Goal: Task Accomplishment & Management: Use online tool/utility

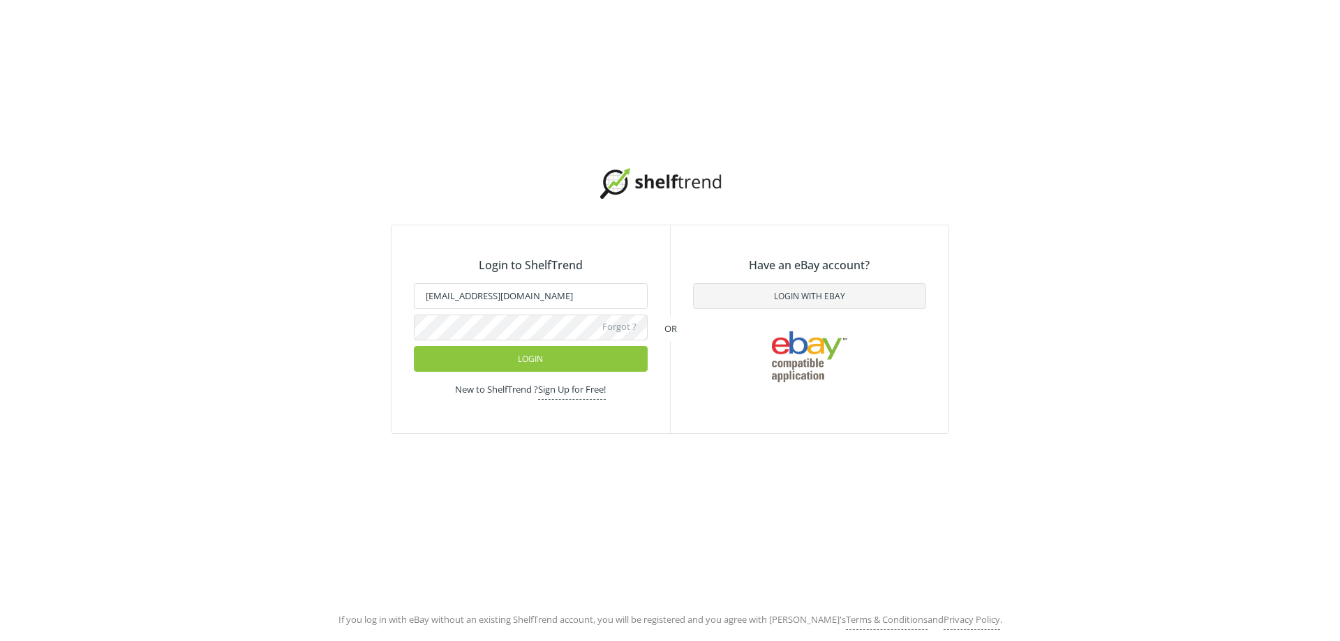
drag, startPoint x: 473, startPoint y: 361, endPoint x: 319, endPoint y: 396, distance: 158.2
click at [473, 359] on button "Login" at bounding box center [531, 359] width 234 height 26
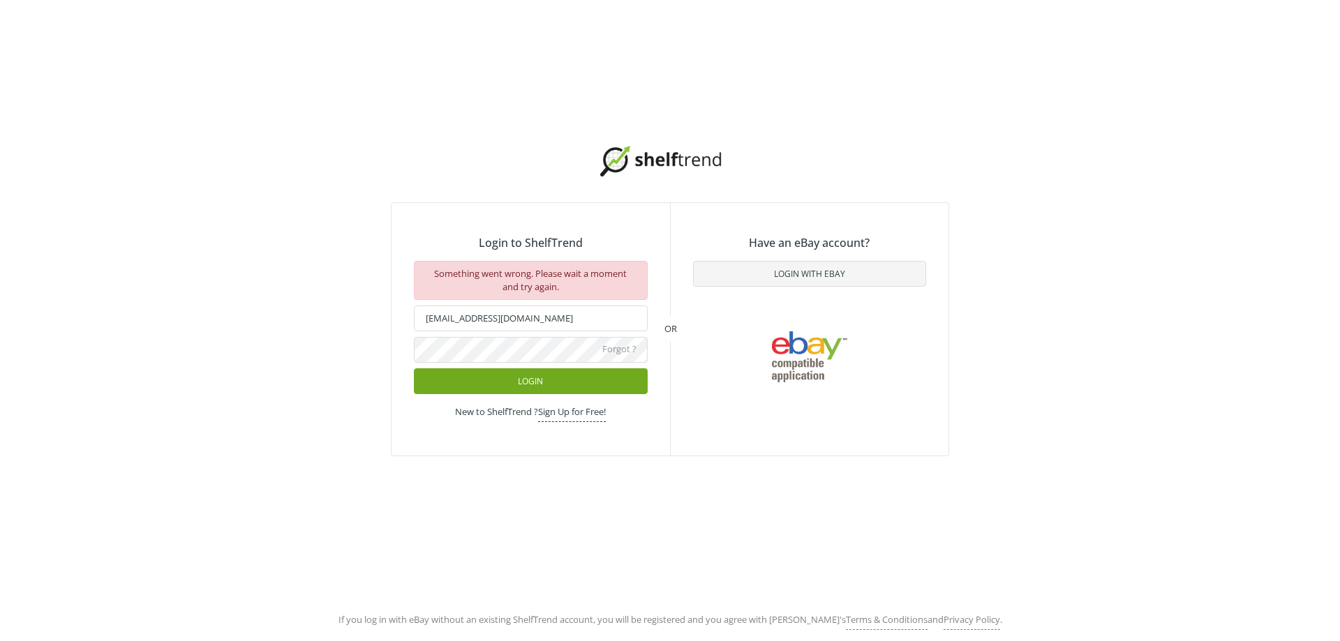
click at [493, 381] on button "Login" at bounding box center [531, 382] width 234 height 26
click at [824, 40] on div "Login to ShelfTrend Something went wrong. Please wait a moment and try again. […" at bounding box center [670, 301] width 1340 height 602
click at [489, 372] on button "Login" at bounding box center [531, 382] width 234 height 26
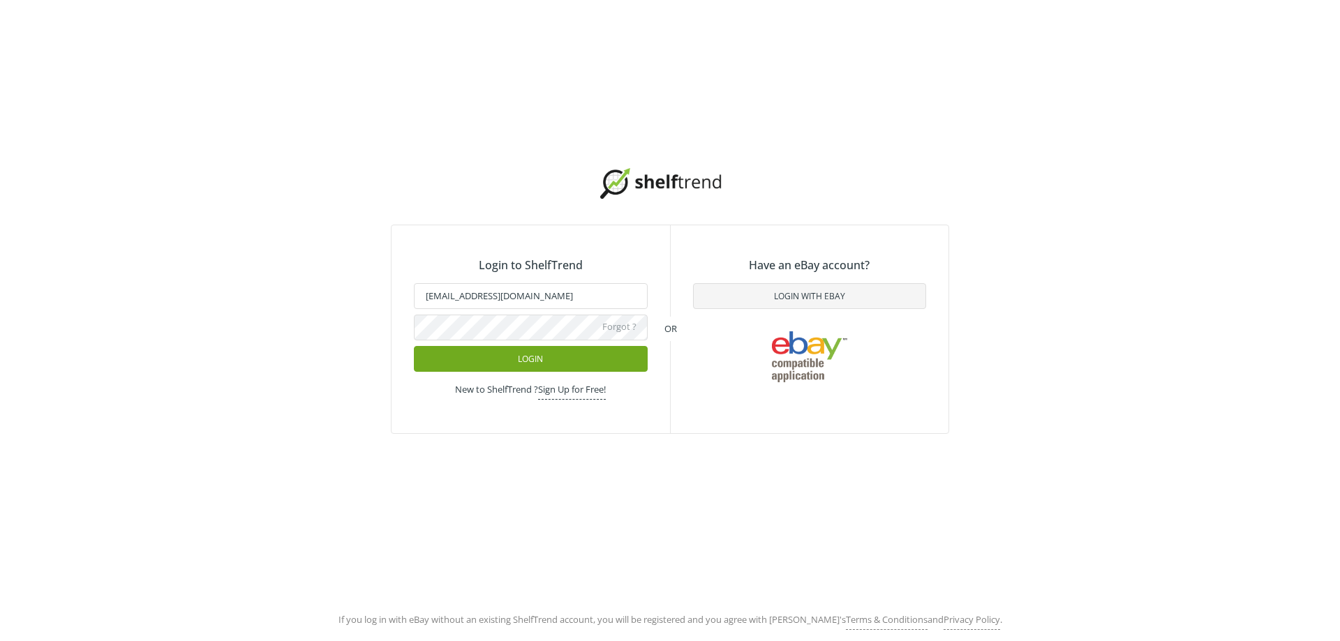
click at [526, 359] on button "Login" at bounding box center [531, 359] width 234 height 26
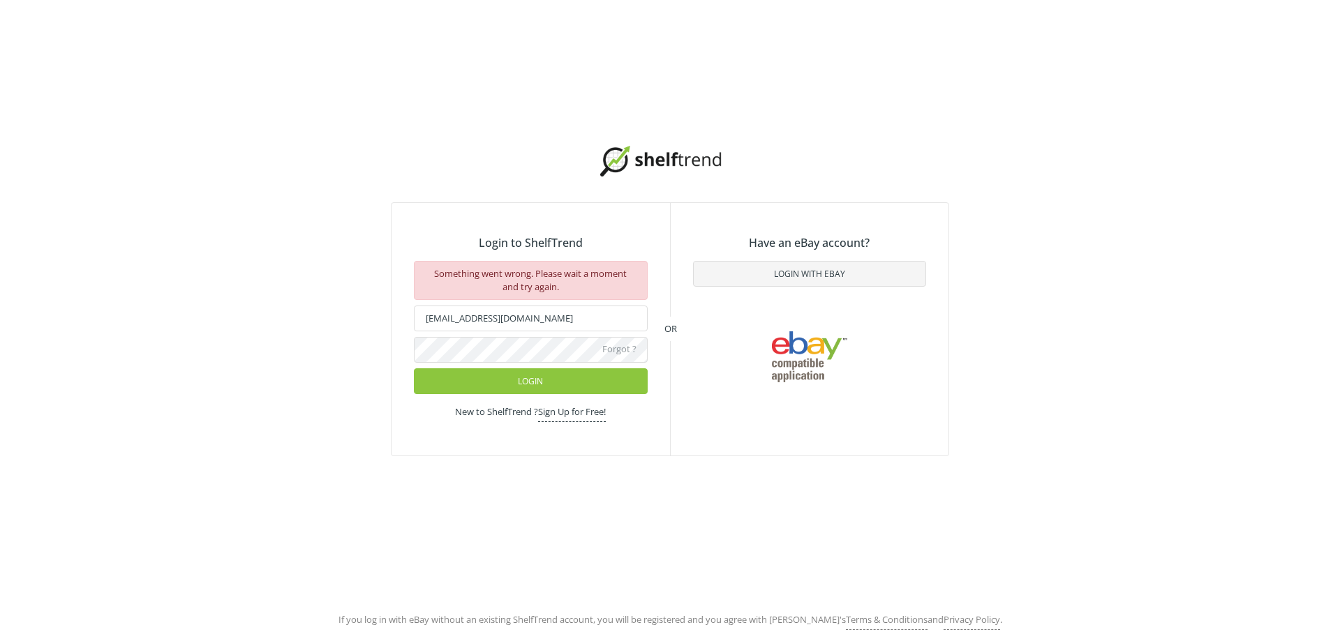
click at [1295, 73] on div "Login to ShelfTrend Something went wrong. Please wait a moment and try again. […" at bounding box center [670, 301] width 1340 height 602
click at [184, 194] on div "Login to ShelfTrend Something went wrong. Please wait a moment and try again. […" at bounding box center [670, 301] width 1340 height 602
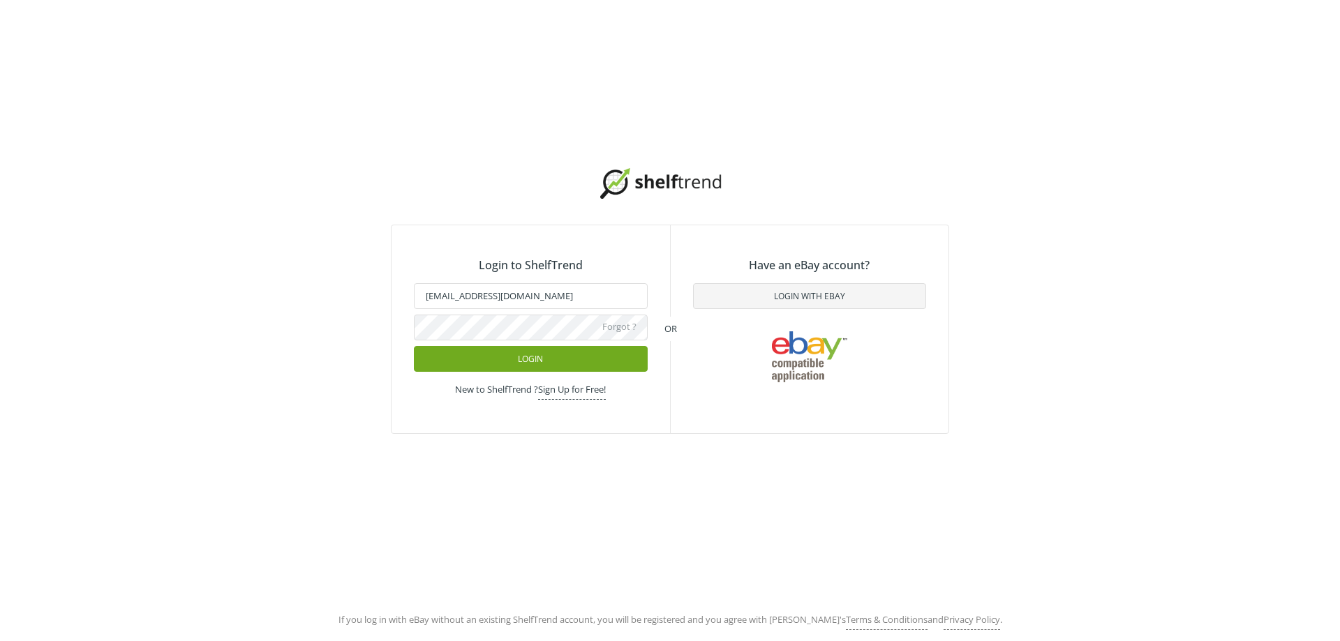
click at [558, 362] on button "Login" at bounding box center [531, 359] width 234 height 26
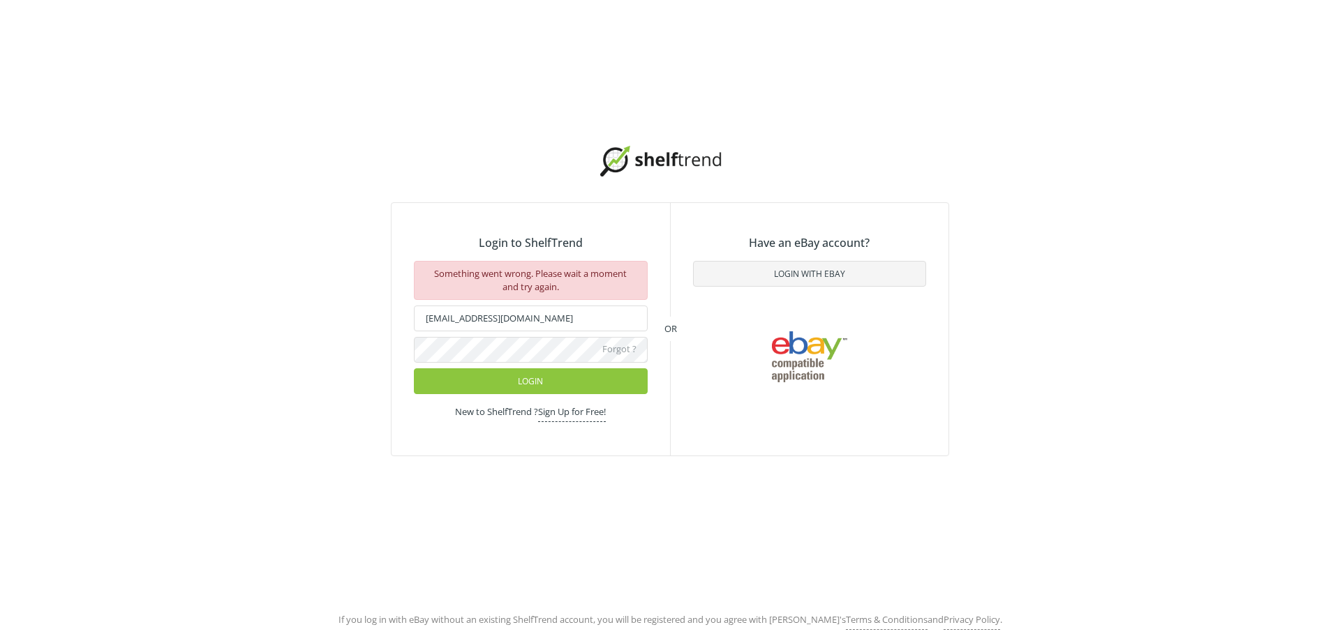
click at [235, 380] on div "Login to ShelfTrend Something went wrong. Please wait a moment and try again. […" at bounding box center [670, 301] width 1340 height 602
